Goal: Task Accomplishment & Management: Manage account settings

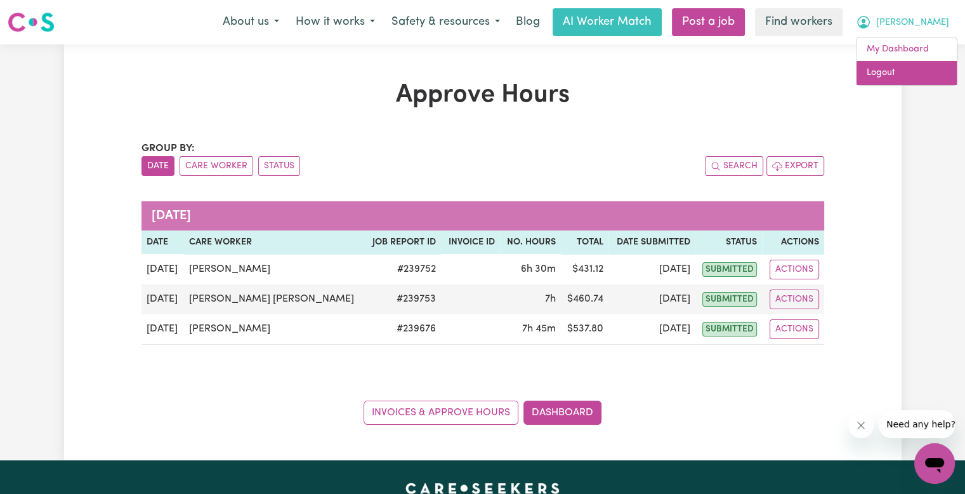
click at [916, 71] on link "Logout" at bounding box center [907, 73] width 100 height 24
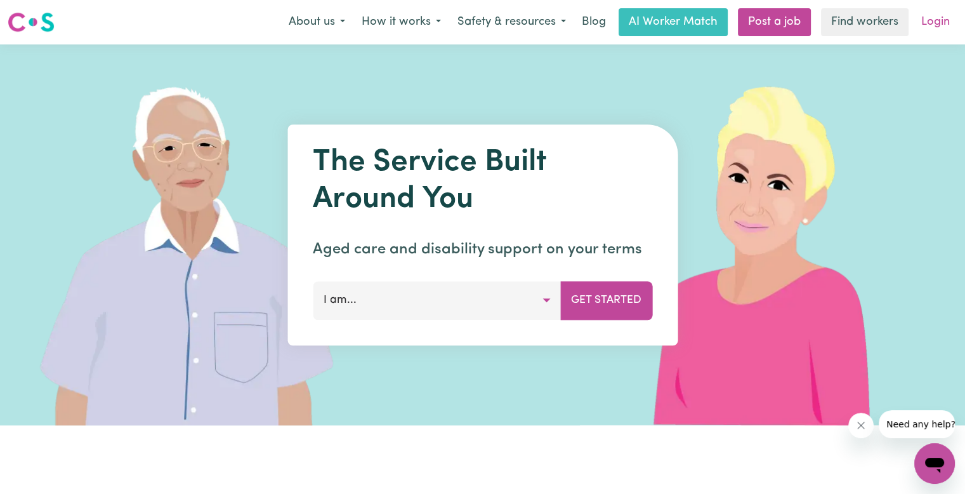
click at [930, 25] on link "Login" at bounding box center [936, 22] width 44 height 28
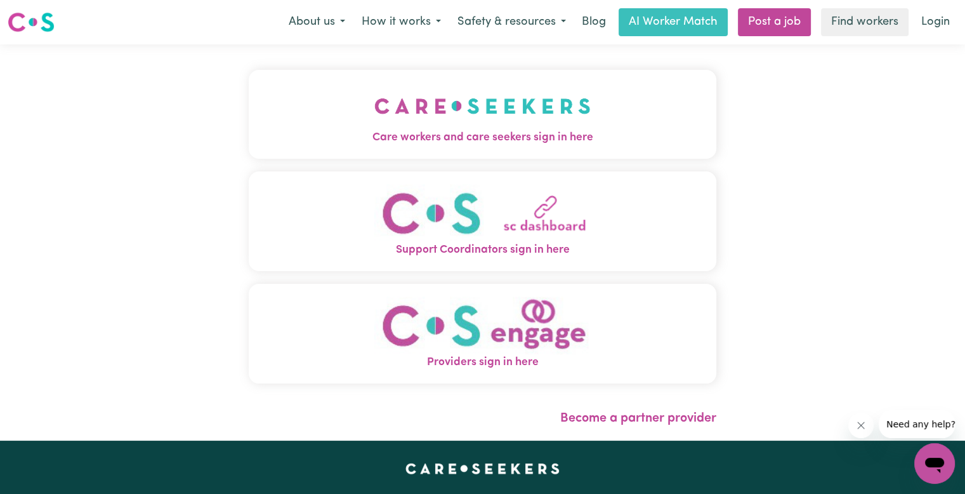
click at [423, 93] on img "Care workers and care seekers sign in here" at bounding box center [482, 105] width 216 height 47
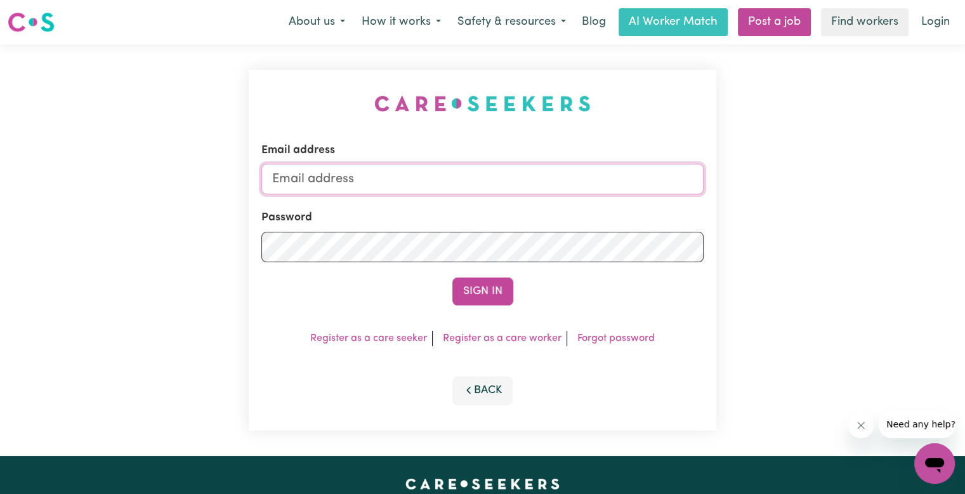
click at [411, 178] on input "Email address" at bounding box center [482, 179] width 442 height 30
type input "[EMAIL_ADDRESS][DOMAIN_NAME]"
click at [452, 277] on button "Sign In" at bounding box center [482, 291] width 61 height 28
